Goal: Transaction & Acquisition: Download file/media

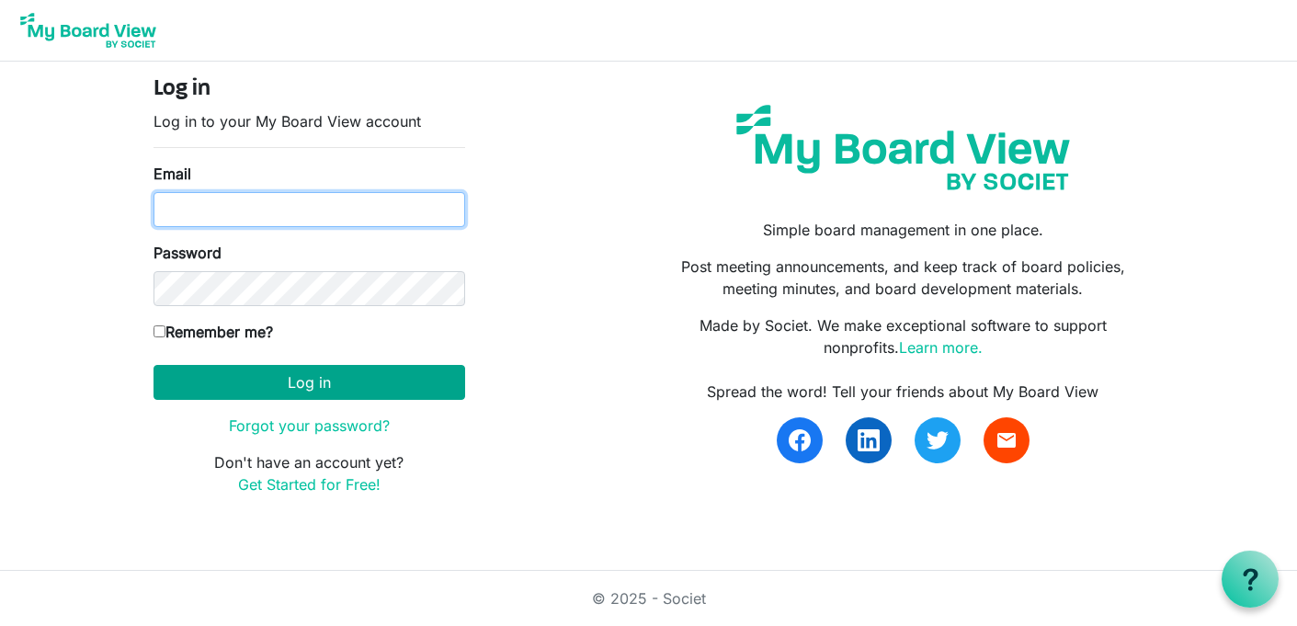
type input "[EMAIL_ADDRESS][DOMAIN_NAME]"
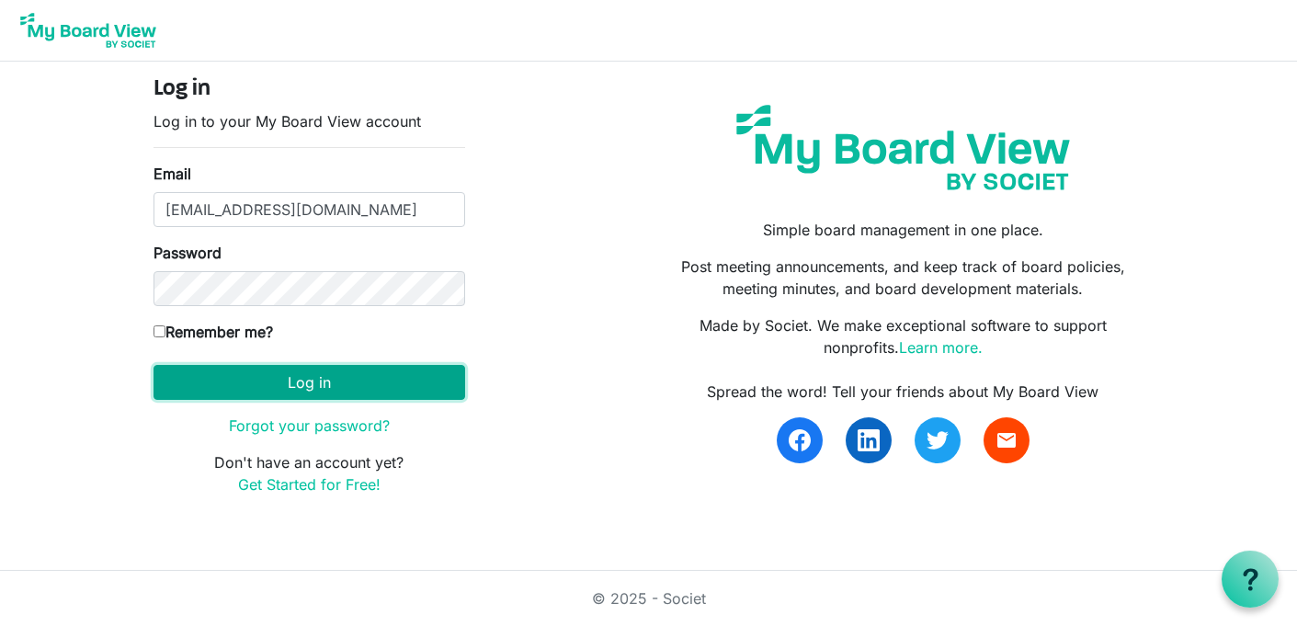
click at [292, 365] on button "Log in" at bounding box center [309, 382] width 312 height 35
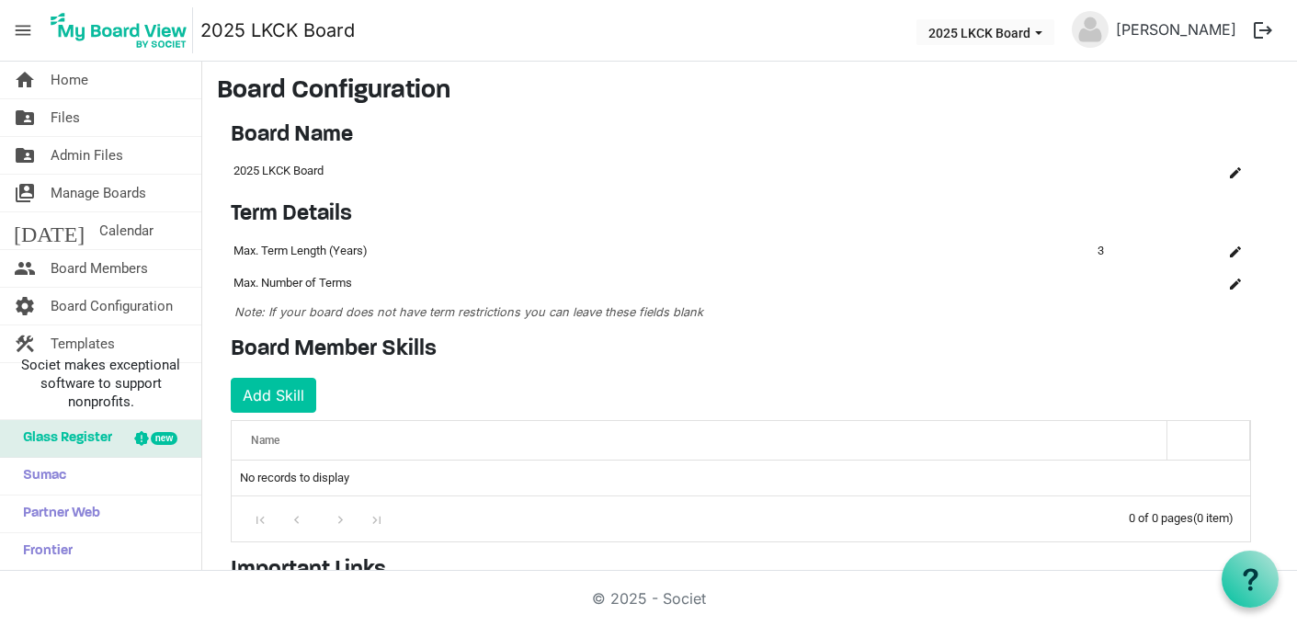
scroll to position [230, 0]
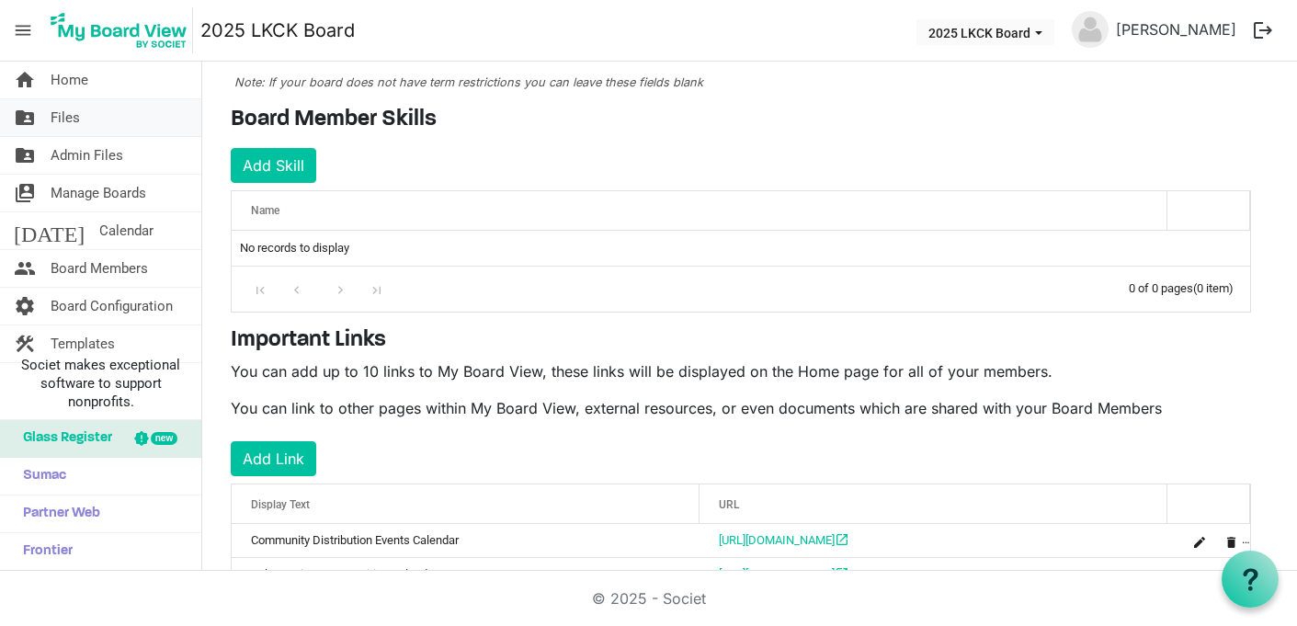
click at [67, 110] on span "Files" at bounding box center [65, 117] width 29 height 37
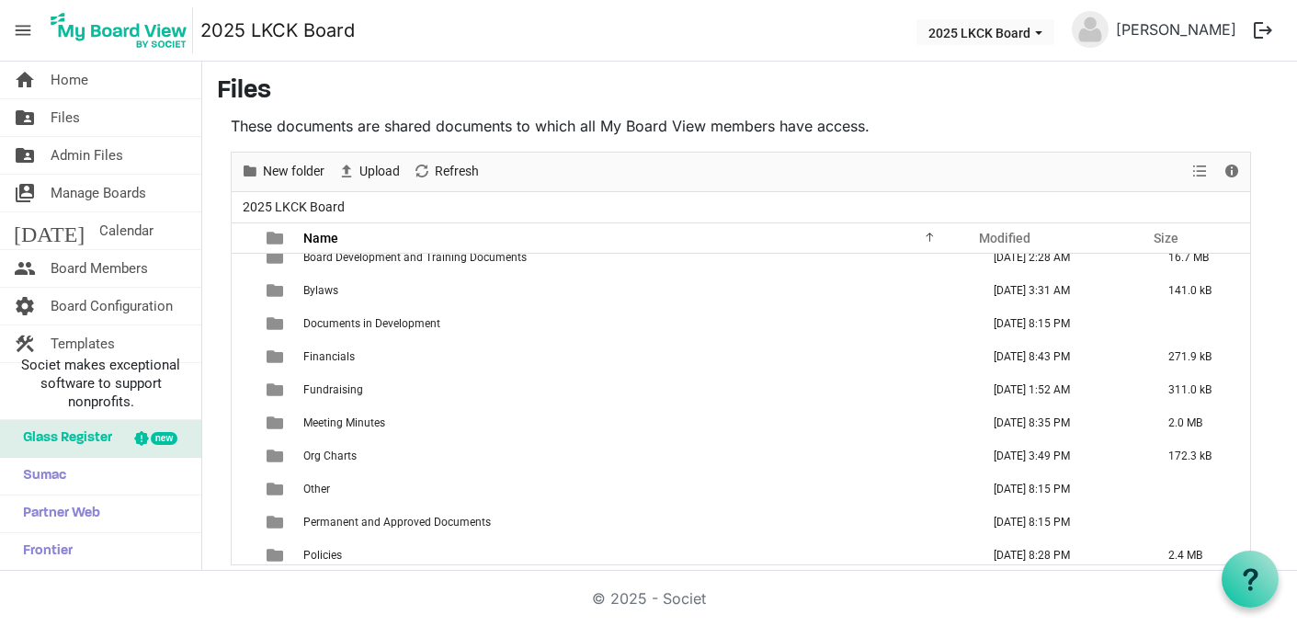
scroll to position [119, 0]
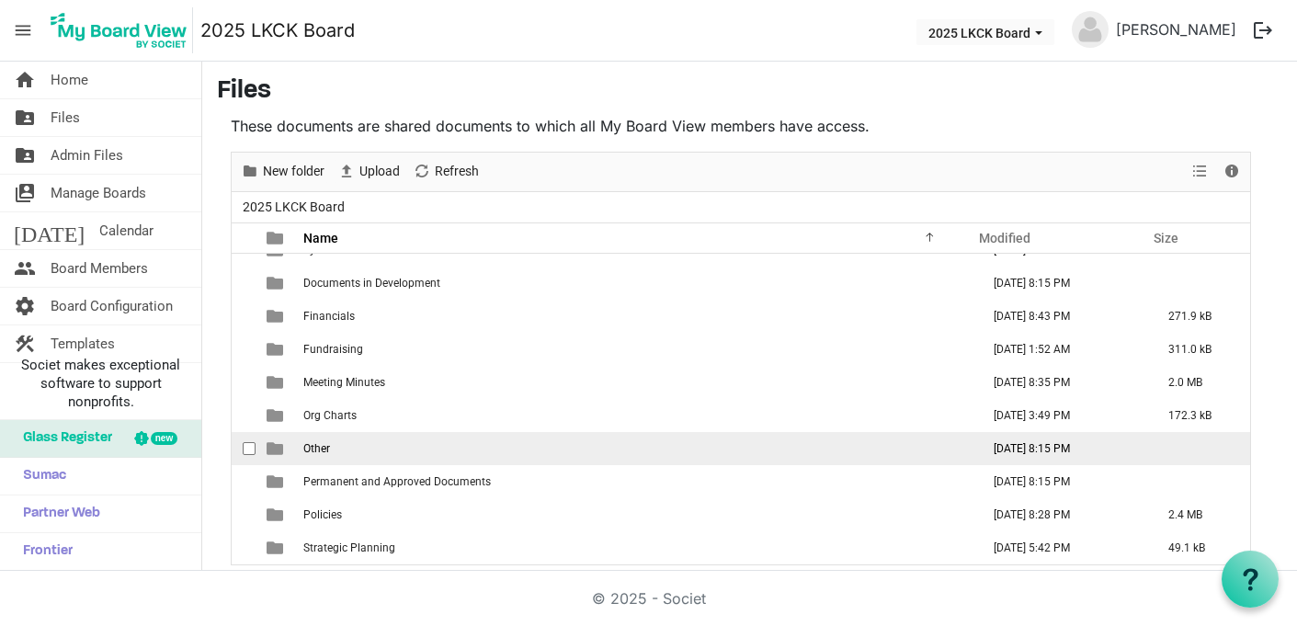
click at [313, 442] on span "Other" at bounding box center [316, 448] width 27 height 13
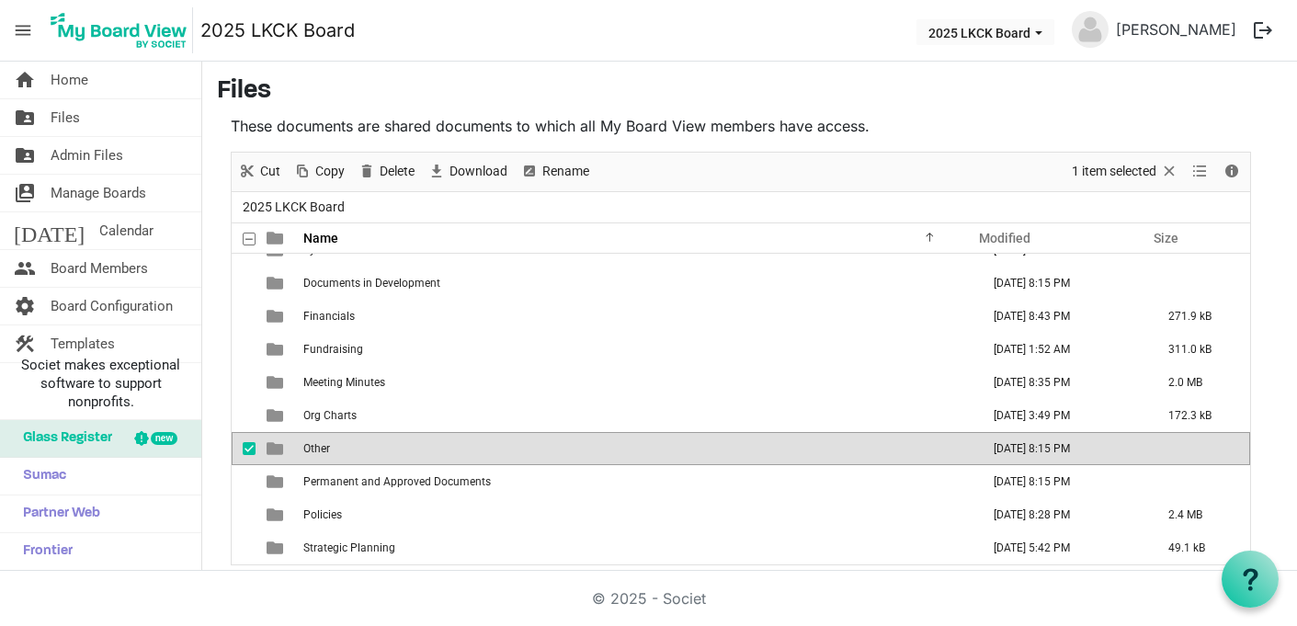
click at [313, 442] on span "Other" at bounding box center [316, 448] width 27 height 13
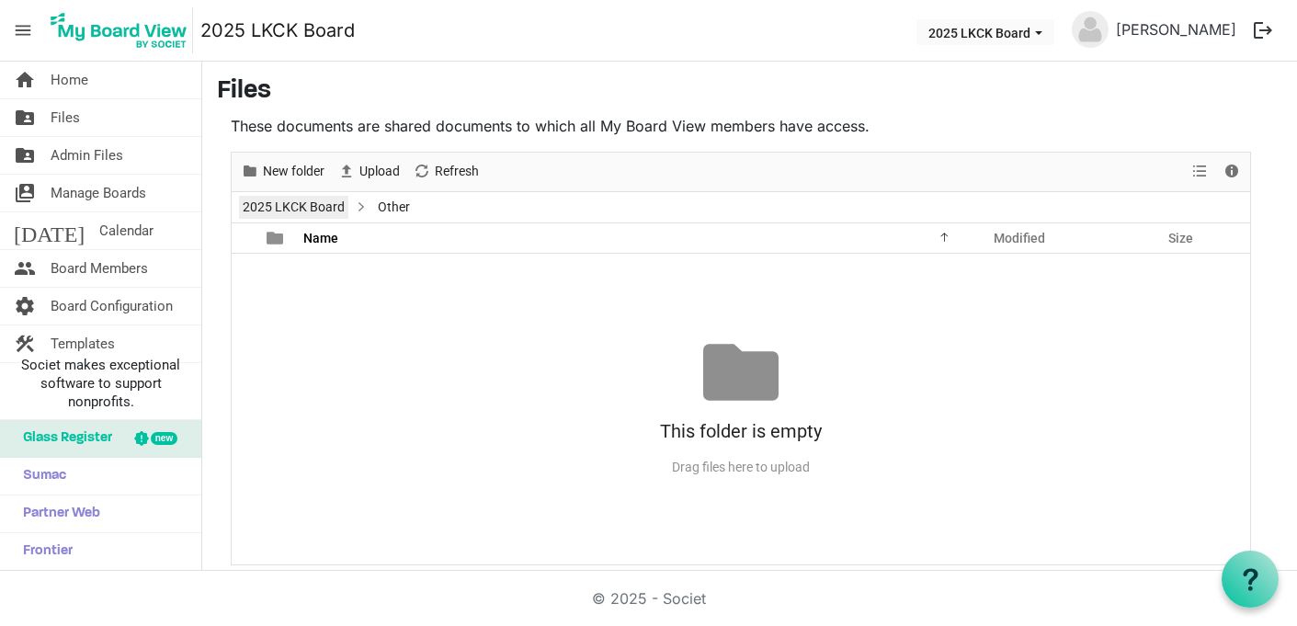
click at [333, 213] on link "2025 LKCK Board" at bounding box center [293, 207] width 109 height 23
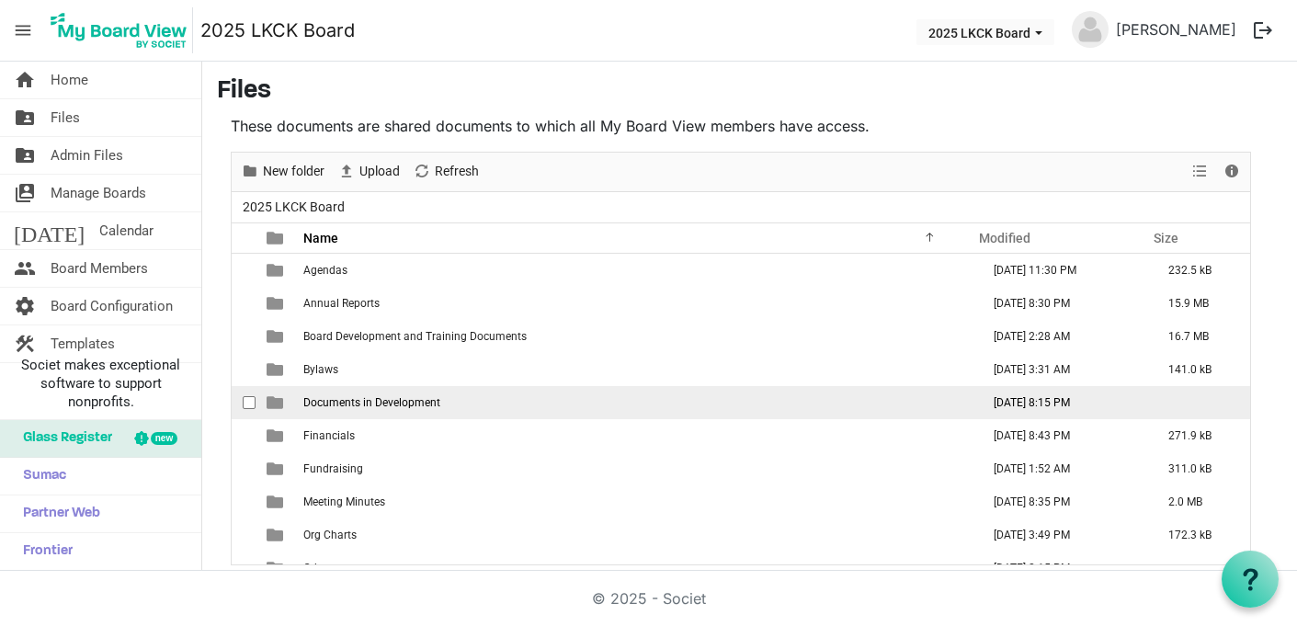
click at [358, 397] on span "Documents in Development" at bounding box center [371, 402] width 137 height 13
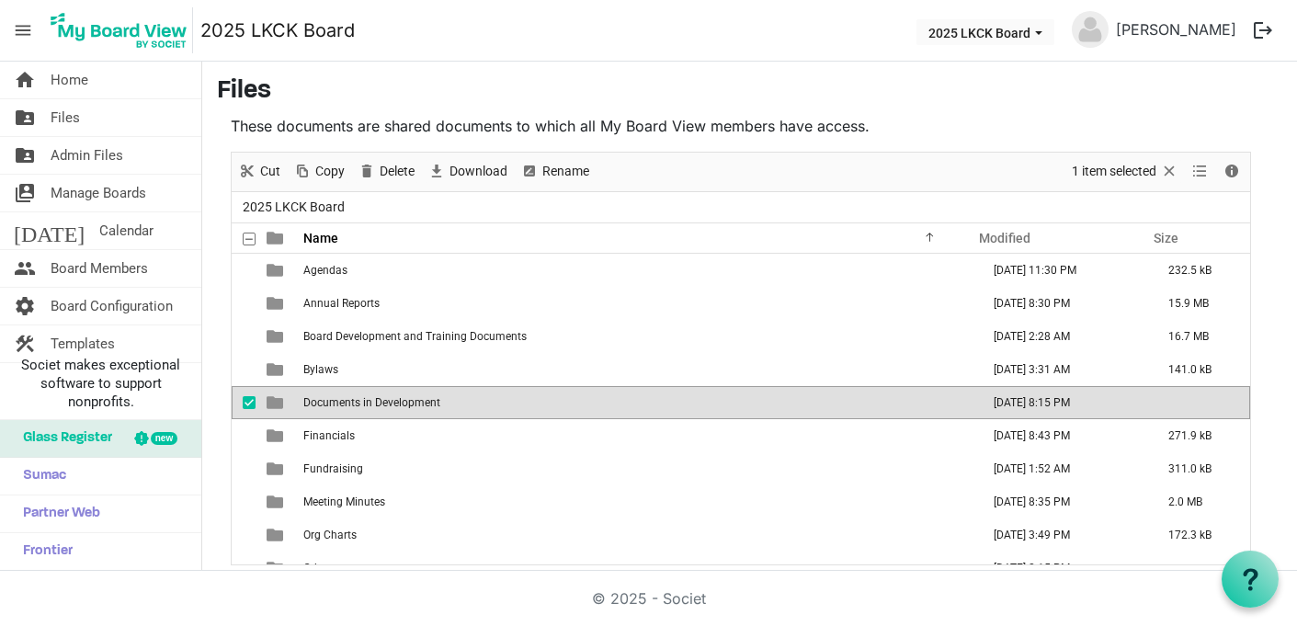
click at [358, 397] on span "Documents in Development" at bounding box center [371, 402] width 137 height 13
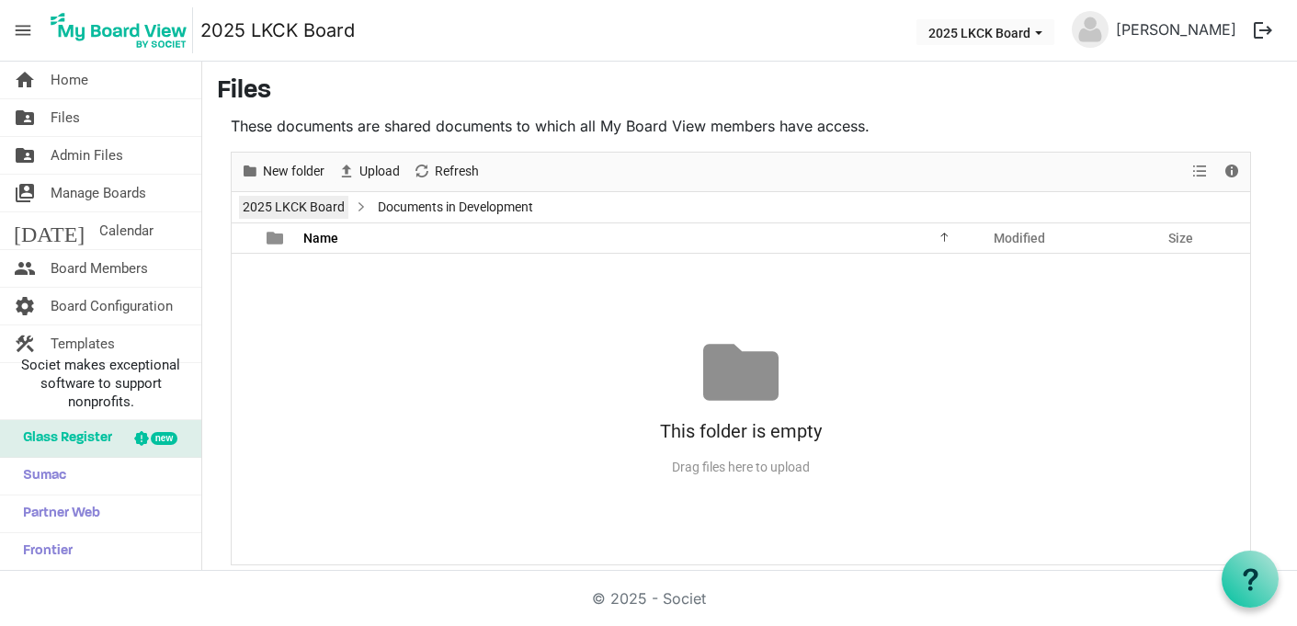
click at [311, 210] on link "2025 LKCK Board" at bounding box center [293, 207] width 109 height 23
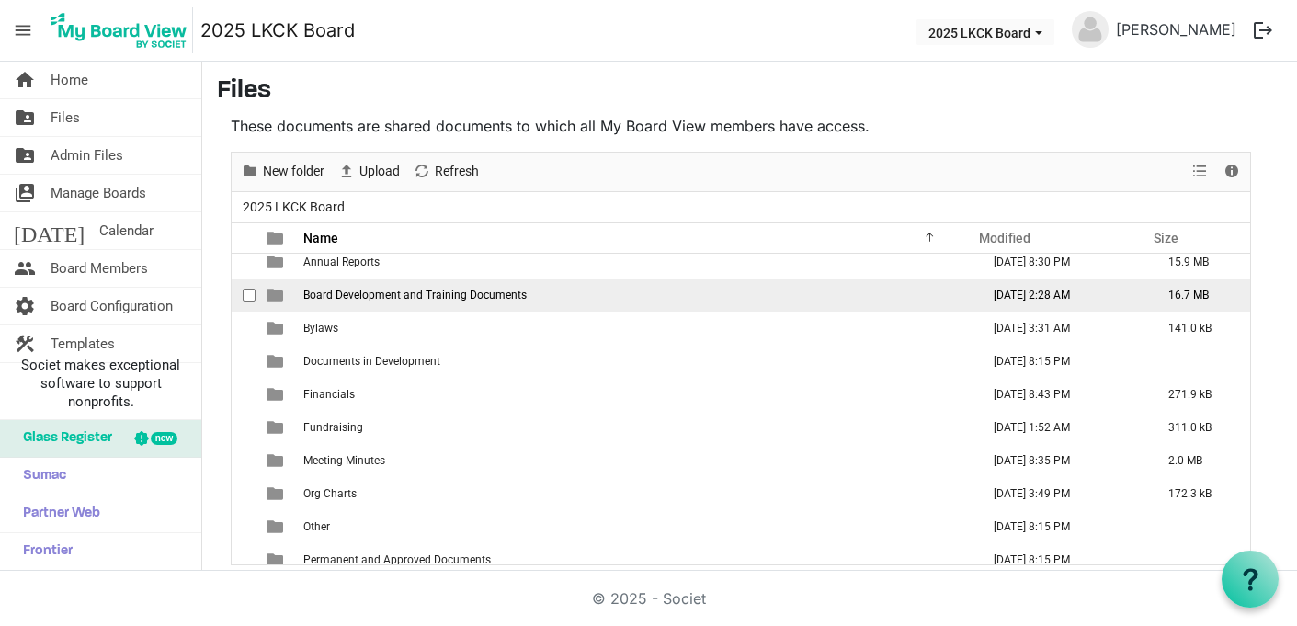
scroll to position [45, 0]
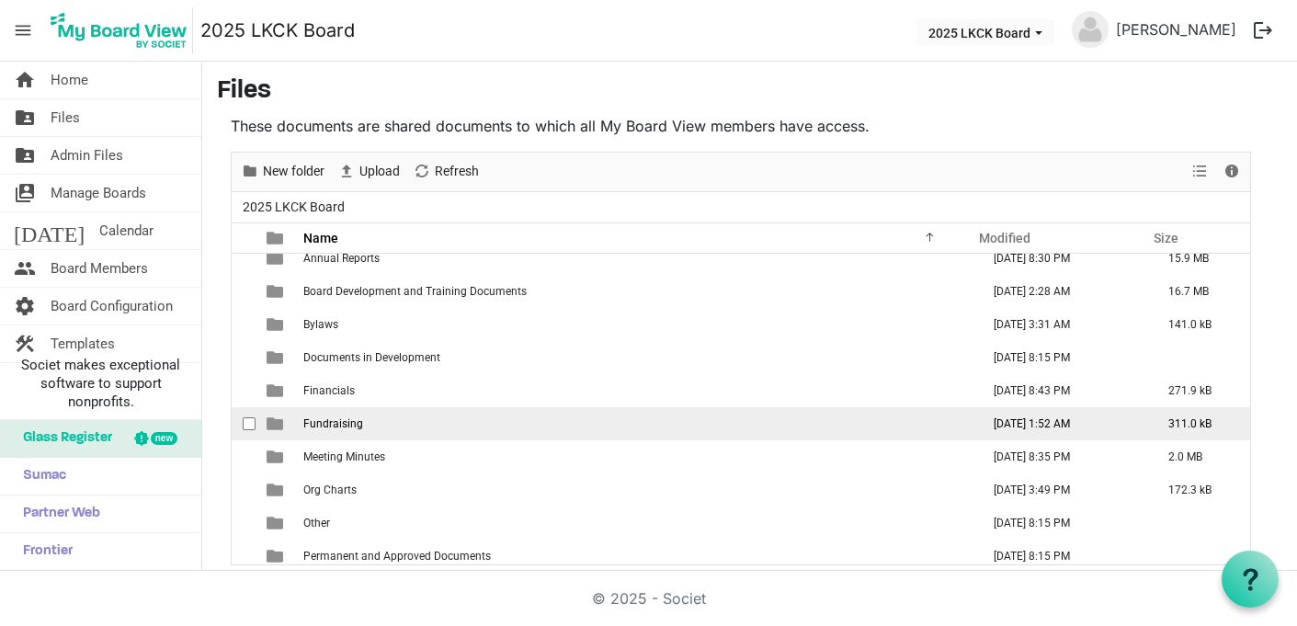
click at [342, 426] on span "Fundraising" at bounding box center [333, 423] width 60 height 13
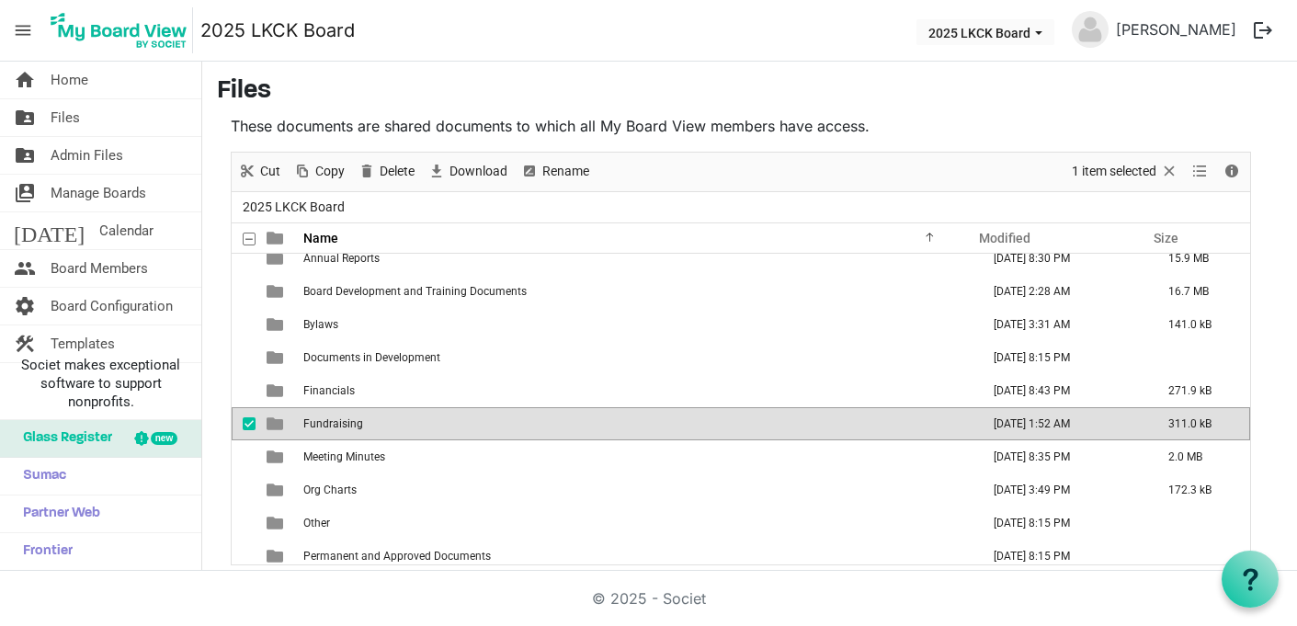
click at [342, 426] on span "Fundraising" at bounding box center [333, 423] width 60 height 13
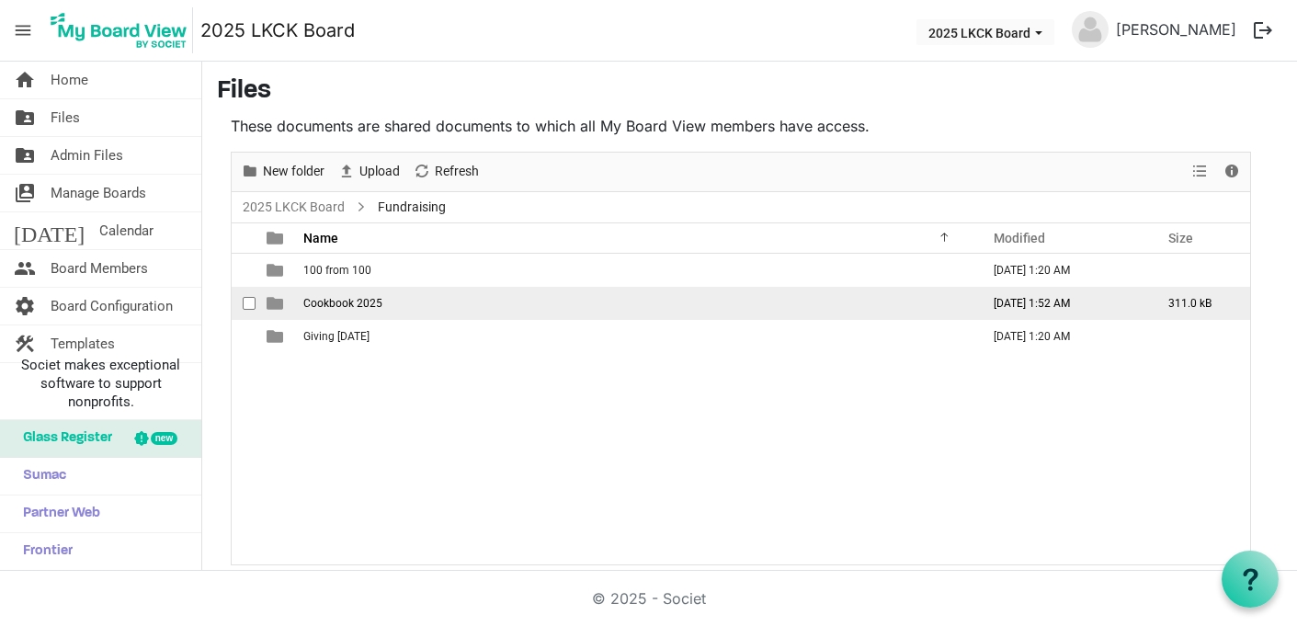
click at [338, 307] on span "Cookbook 2025" at bounding box center [342, 303] width 79 height 13
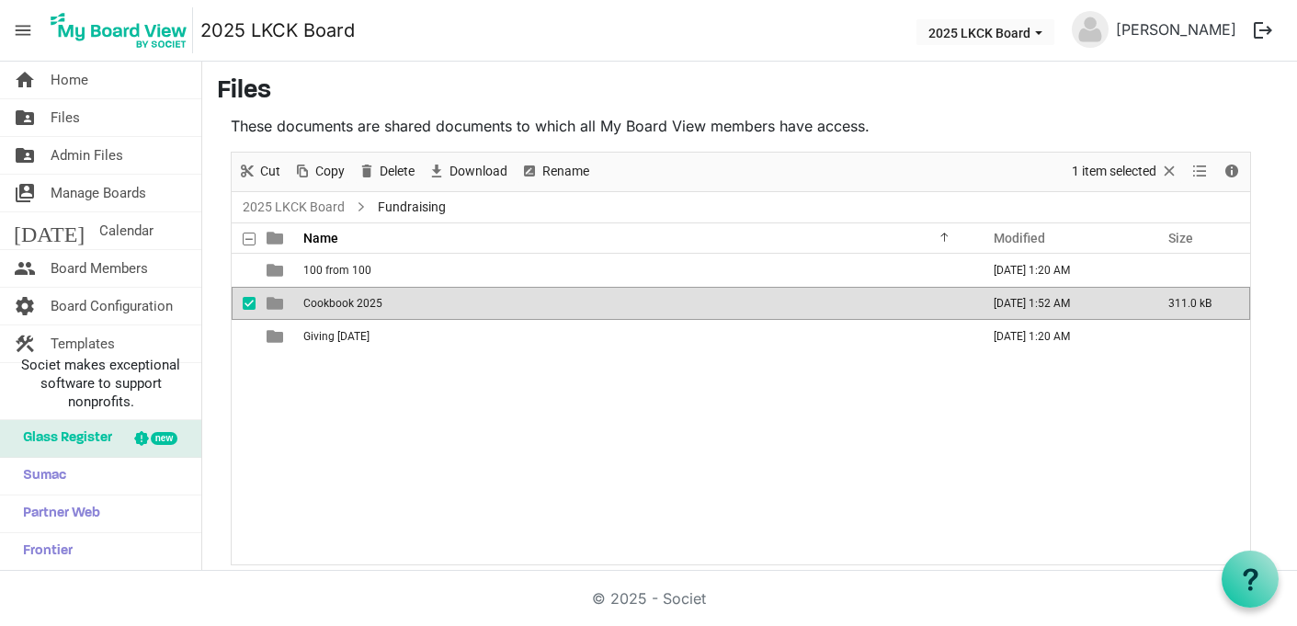
click at [338, 307] on span "Cookbook 2025" at bounding box center [342, 303] width 79 height 13
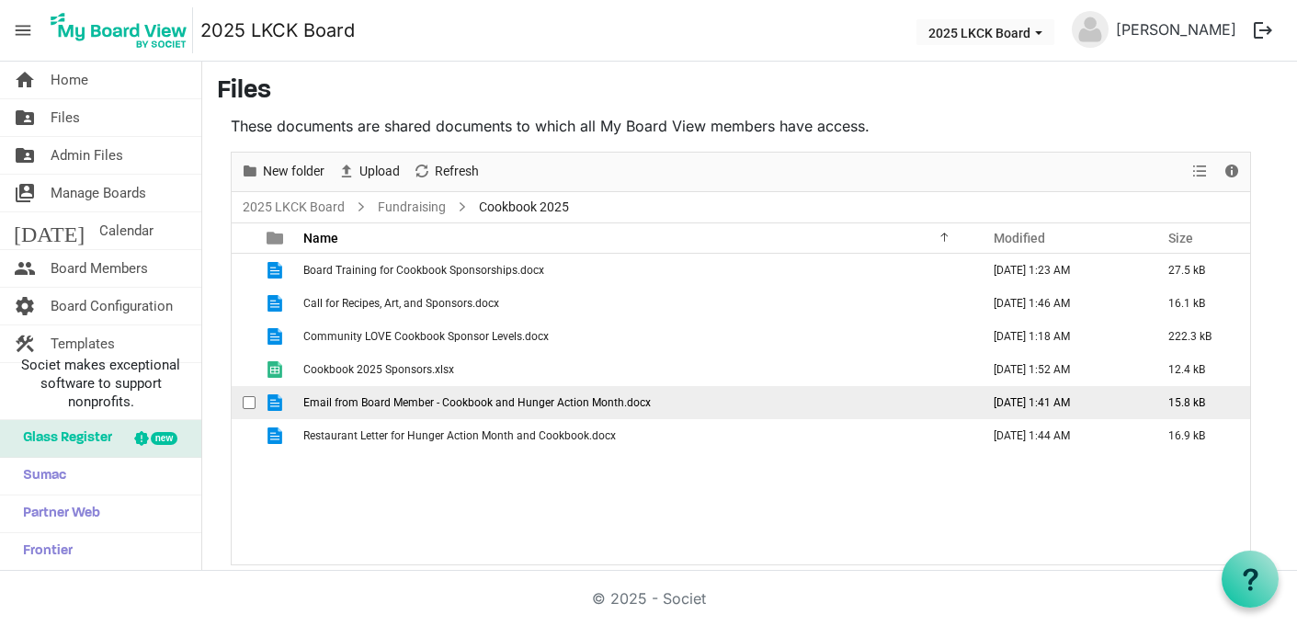
click at [419, 396] on span "Email from Board Member - Cookbook and Hunger Action Month.docx" at bounding box center [476, 402] width 347 height 13
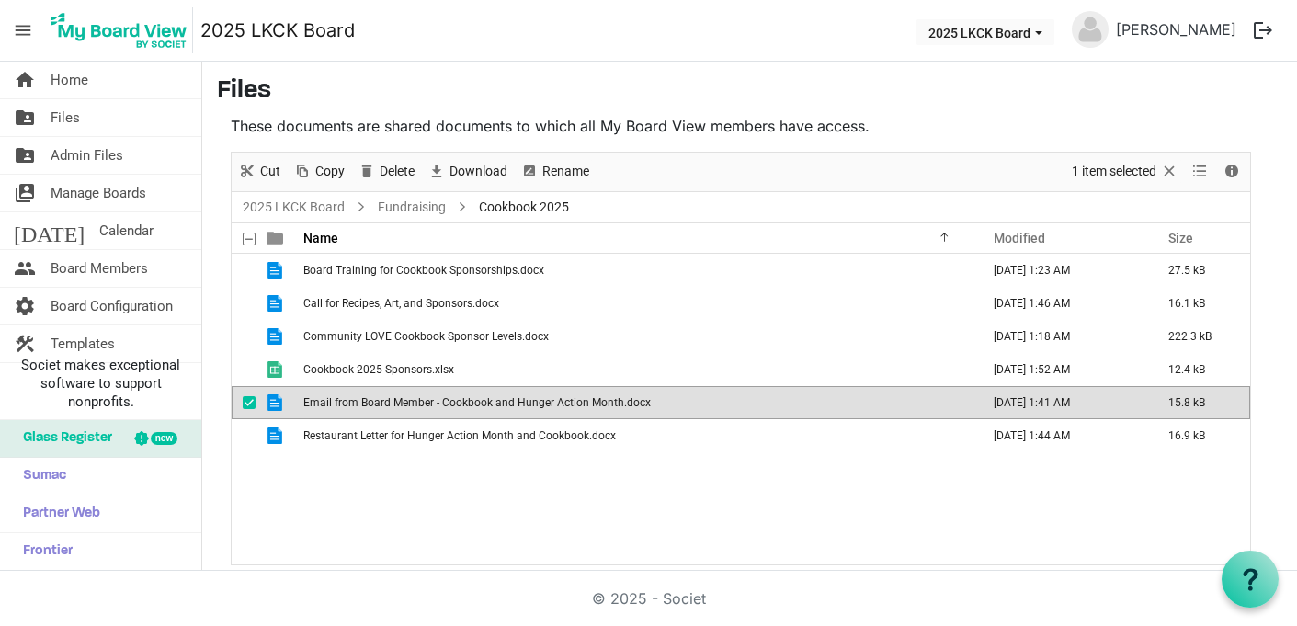
click at [419, 396] on span "Email from Board Member - Cookbook and Hunger Action Month.docx" at bounding box center [476, 402] width 347 height 13
click at [336, 400] on span "Email from Board Member - Cookbook and Hunger Action Month.docx" at bounding box center [476, 402] width 347 height 13
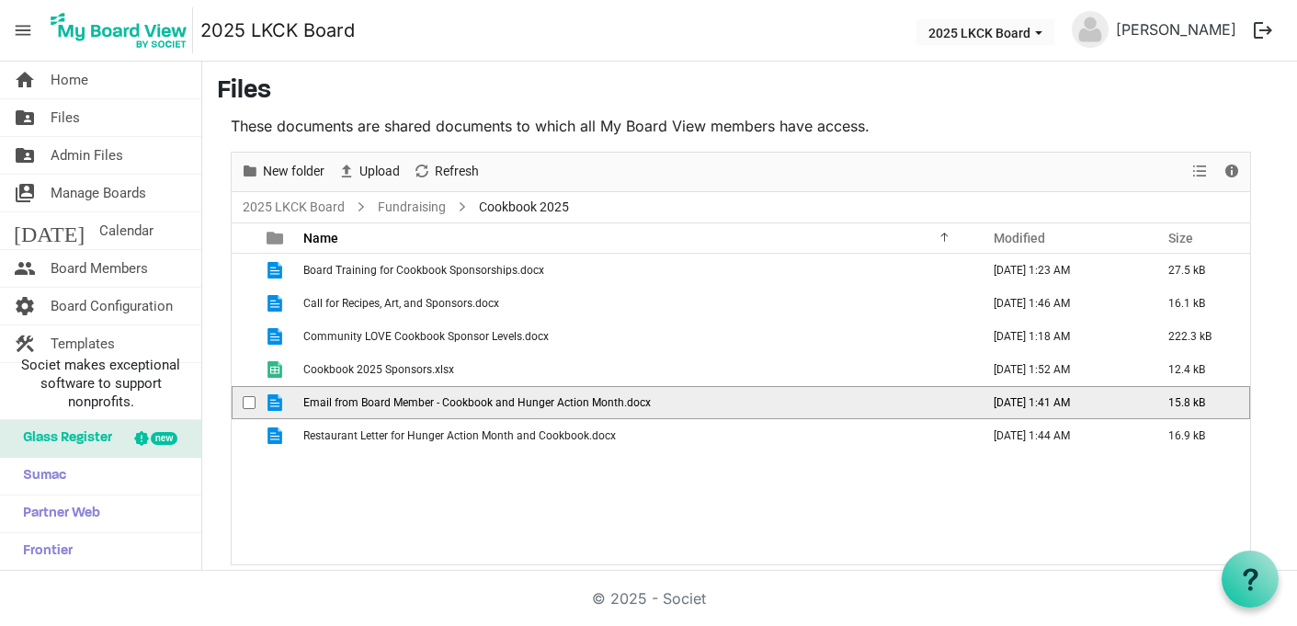
click at [336, 400] on span "Email from Board Member - Cookbook and Hunger Action Month.docx" at bounding box center [476, 402] width 347 height 13
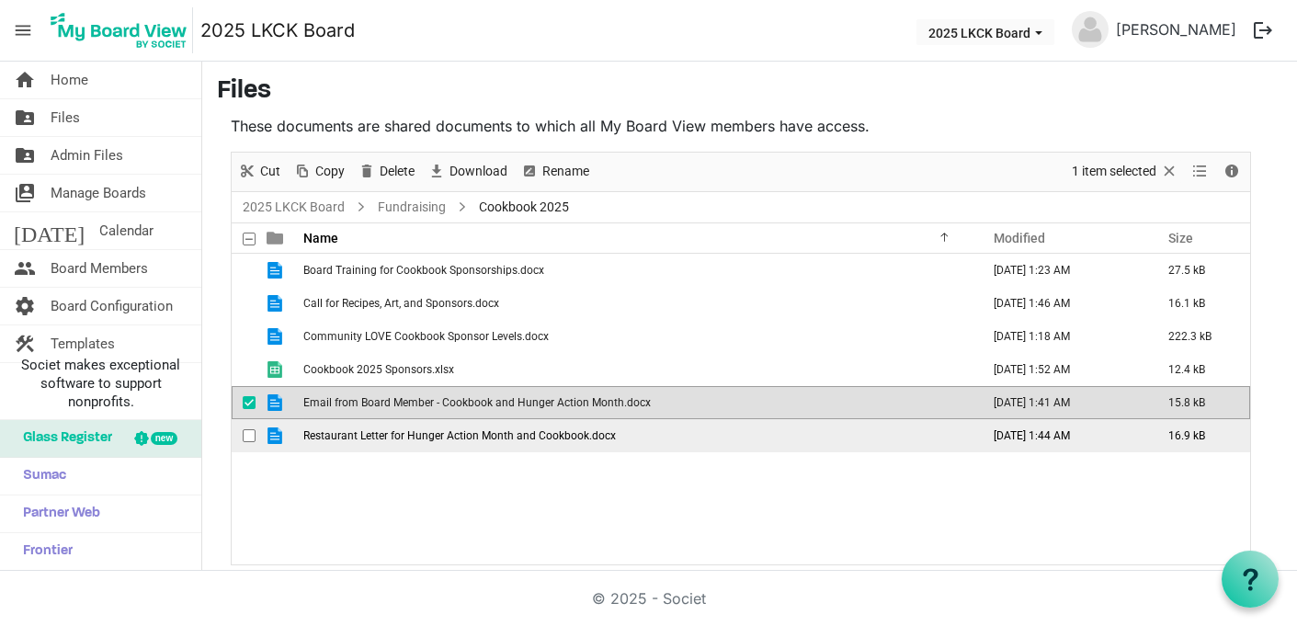
click at [506, 430] on span "Restaurant Letter for Hunger Action Month and Cookbook.docx" at bounding box center [459, 435] width 313 height 13
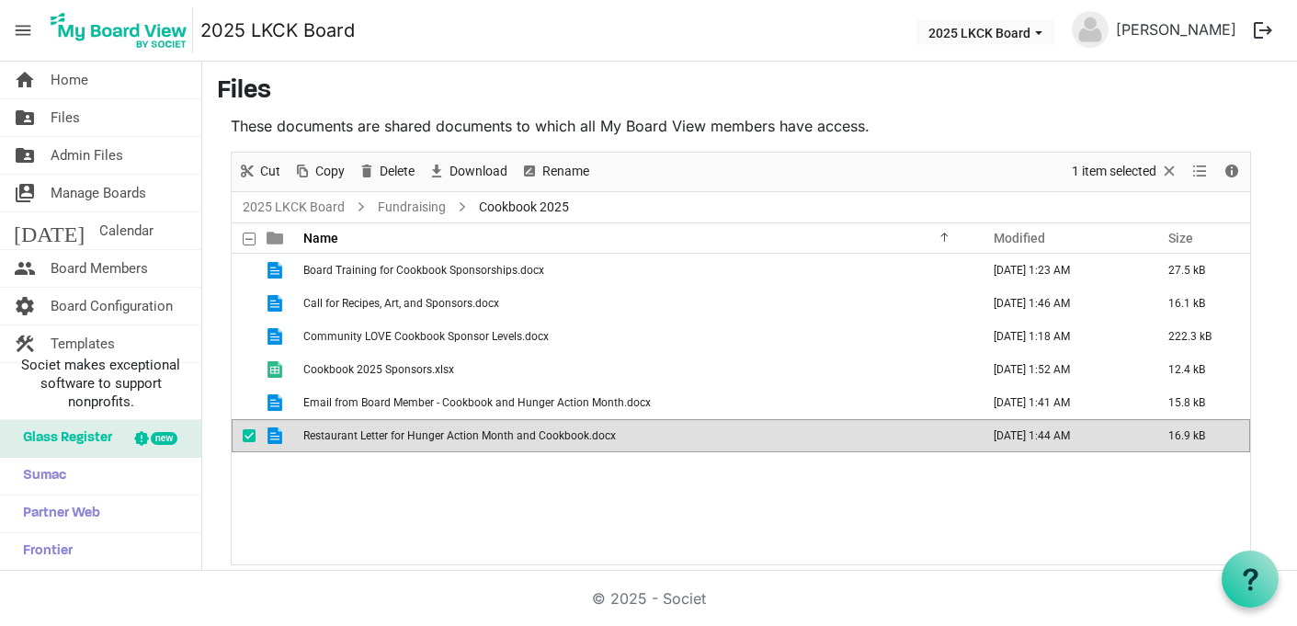
click at [506, 430] on span "Restaurant Letter for Hunger Action Month and Cookbook.docx" at bounding box center [459, 435] width 313 height 13
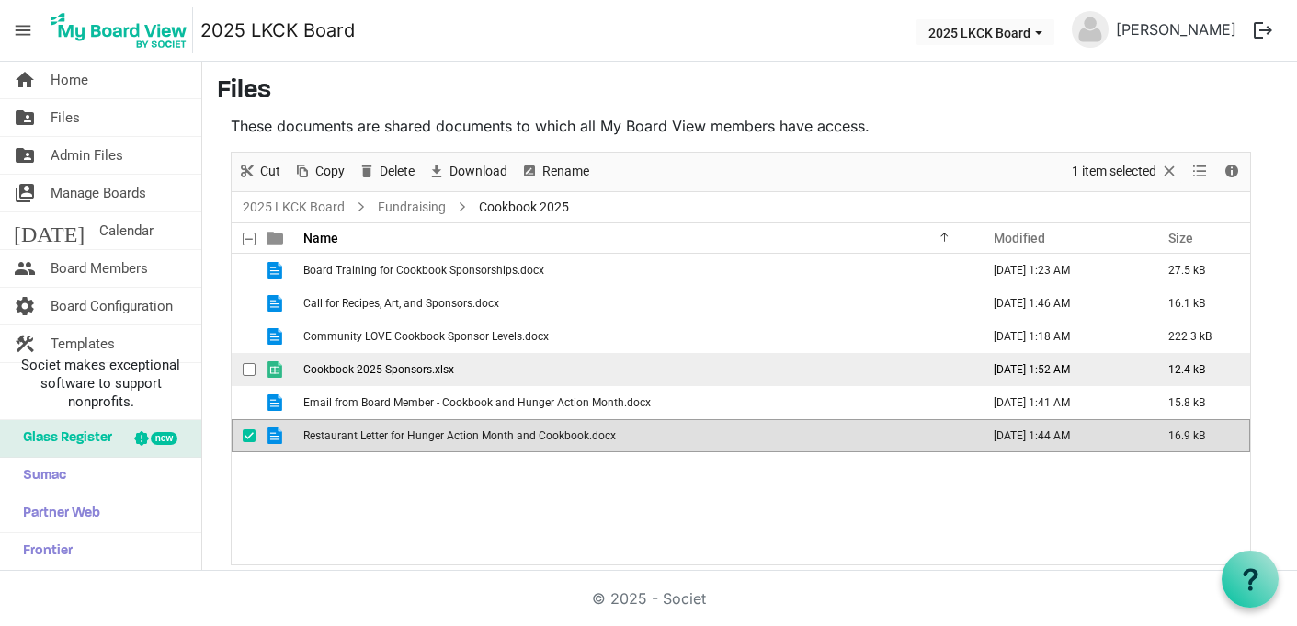
click at [381, 371] on span "Cookbook 2025 Sponsors.xlsx" at bounding box center [378, 369] width 151 height 13
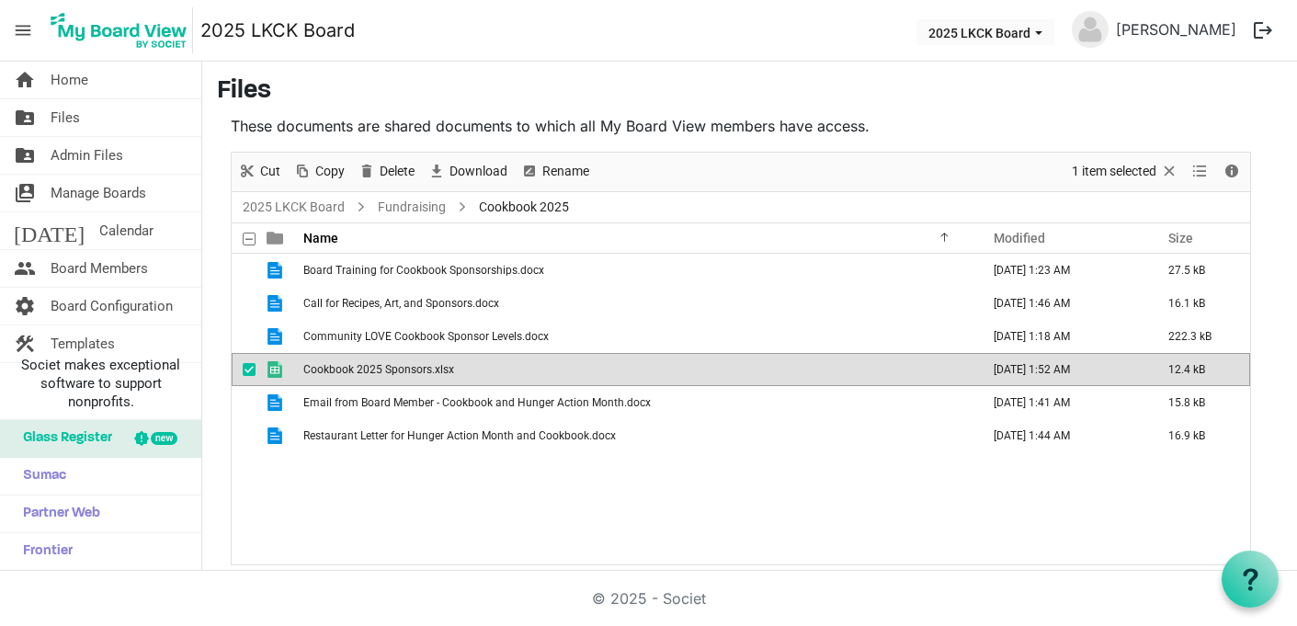
click at [381, 371] on span "Cookbook 2025 Sponsors.xlsx" at bounding box center [378, 369] width 151 height 13
click at [276, 368] on span "is template cell column header type" at bounding box center [275, 369] width 17 height 17
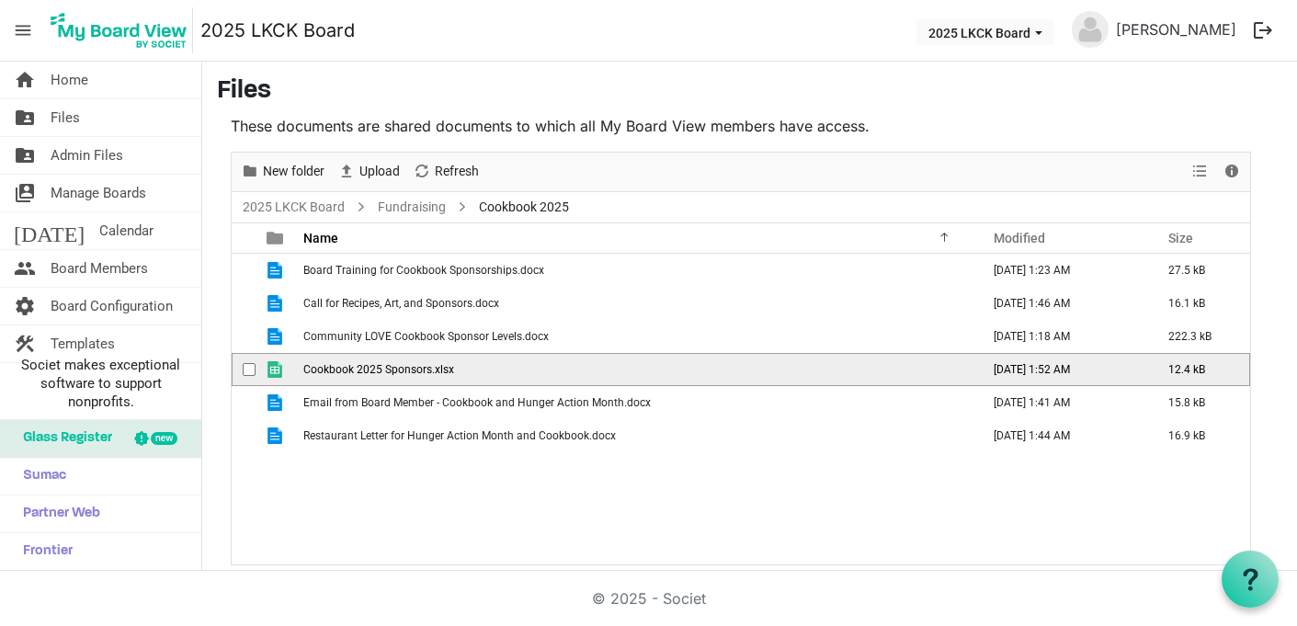
click at [257, 371] on div "checkbox" at bounding box center [254, 369] width 22 height 18
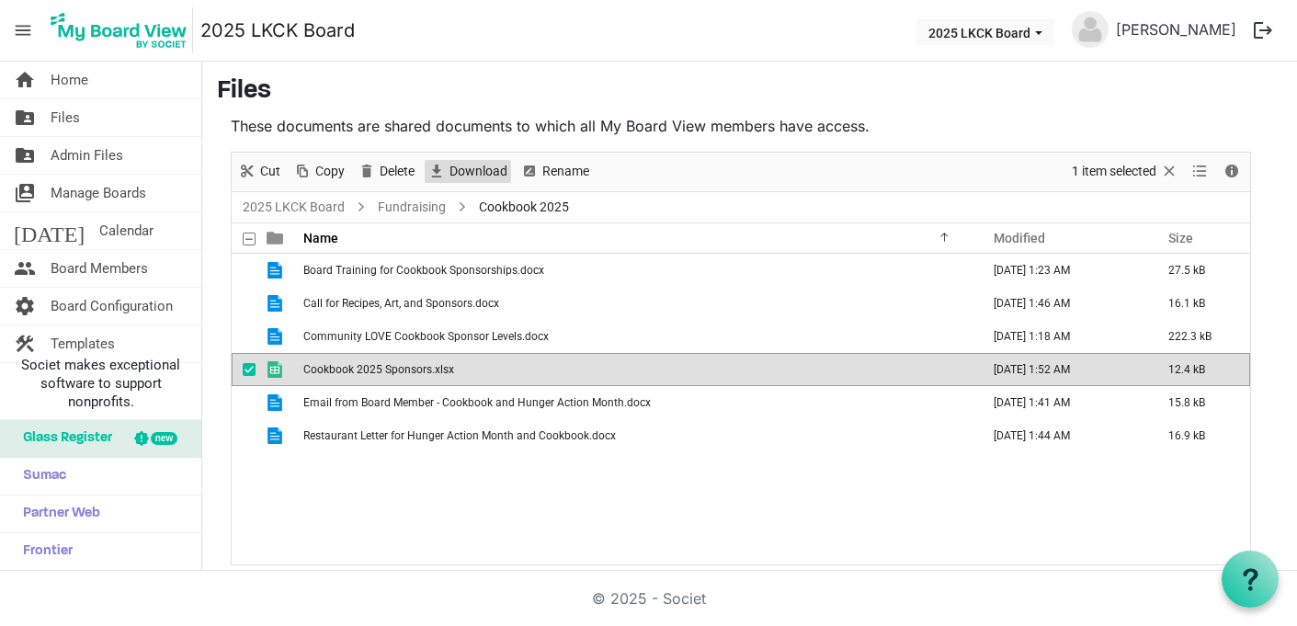
click at [465, 174] on span "Download" at bounding box center [479, 171] width 62 height 23
